Goal: Task Accomplishment & Management: Manage account settings

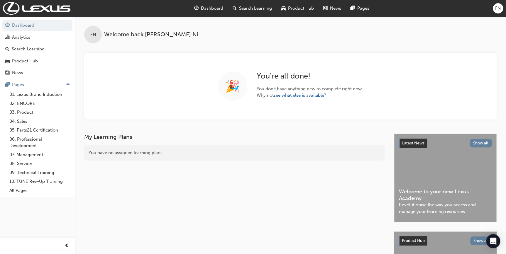
click at [499, 9] on span "FN" at bounding box center [498, 8] width 6 height 7
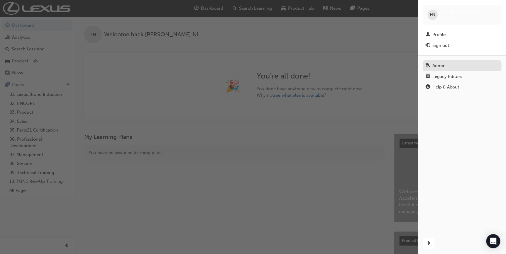
click at [435, 68] on div "Admin" at bounding box center [438, 65] width 13 height 7
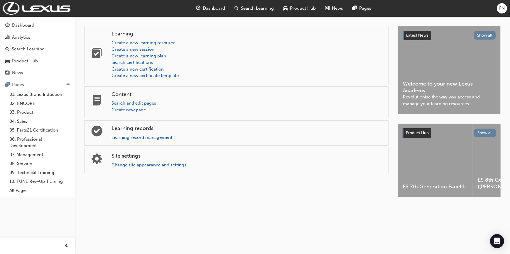
click at [120, 158] on h4 "Site settings" at bounding box center [247, 156] width 272 height 6
click at [123, 166] on link "Change site appearance and settings" at bounding box center [148, 165] width 75 height 5
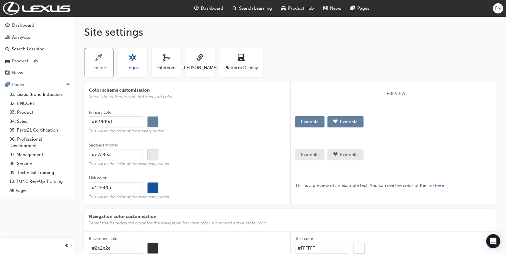
click at [135, 65] on span "Logos" at bounding box center [132, 68] width 12 height 7
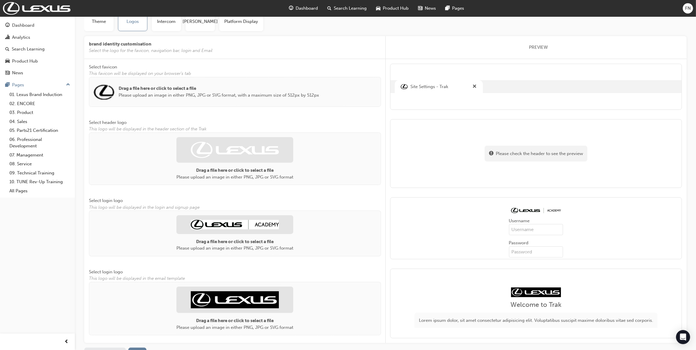
scroll to position [87, 0]
